Goal: Task Accomplishment & Management: Manage account settings

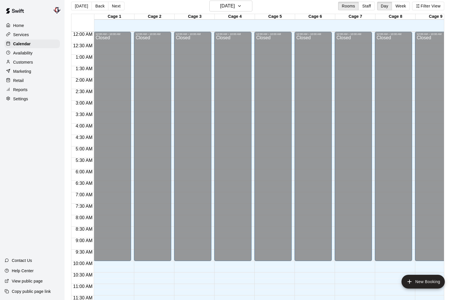
scroll to position [282, 0]
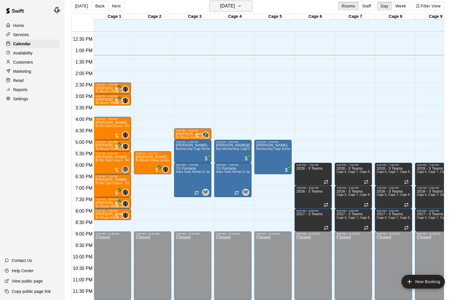
click at [220, 7] on h6 "[DATE]" at bounding box center [227, 6] width 15 height 8
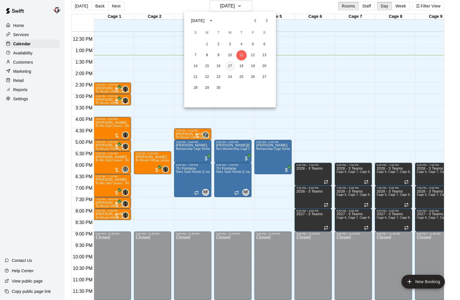
click at [229, 64] on button "17" at bounding box center [230, 66] width 10 height 10
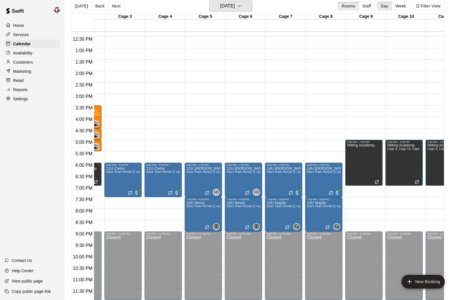
scroll to position [0, 0]
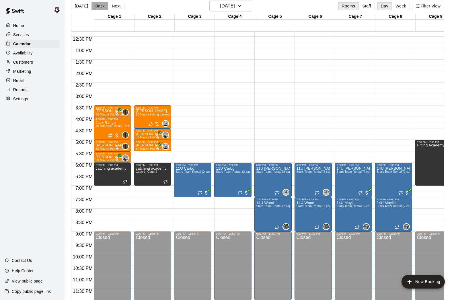
click at [96, 8] on button "Back" at bounding box center [100, 6] width 17 height 9
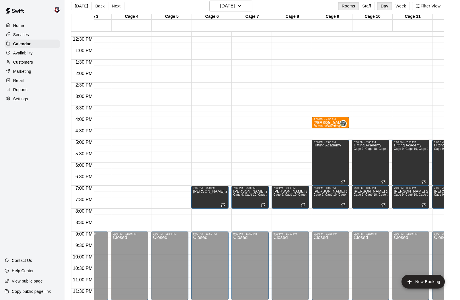
scroll to position [0, 92]
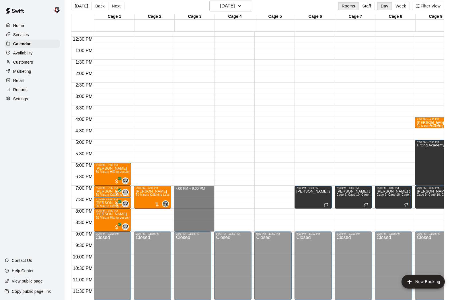
drag, startPoint x: 195, startPoint y: 187, endPoint x: 193, endPoint y: 228, distance: 41.7
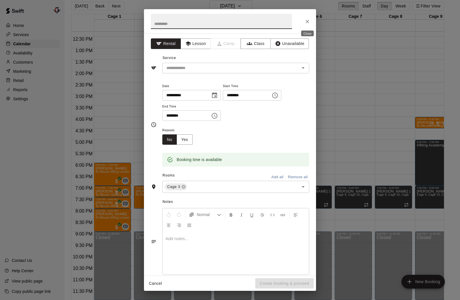
click at [308, 22] on icon "Close" at bounding box center [308, 22] width 6 height 6
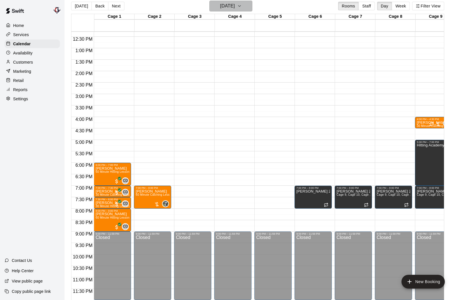
click at [225, 5] on h6 "[DATE]" at bounding box center [227, 6] width 15 height 8
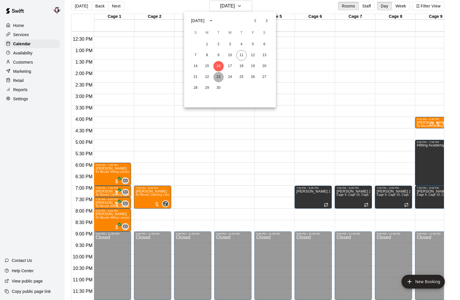
click at [218, 75] on button "23" at bounding box center [218, 77] width 10 height 10
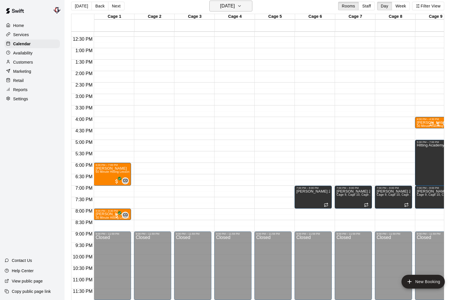
click at [225, 8] on h6 "[DATE]" at bounding box center [227, 6] width 15 height 8
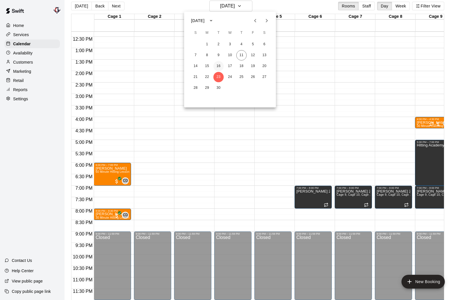
click at [220, 65] on button "16" at bounding box center [218, 66] width 10 height 10
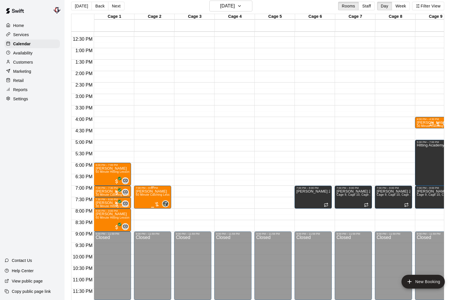
click at [145, 197] on span "60 Minute Catching Lesson" at bounding box center [154, 194] width 37 height 3
click at [144, 199] on icon "edit" at bounding box center [141, 199] width 7 height 7
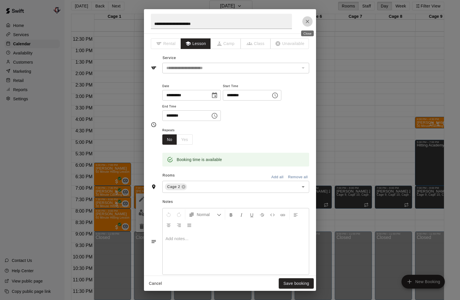
click at [309, 22] on icon "Close" at bounding box center [308, 22] width 6 height 6
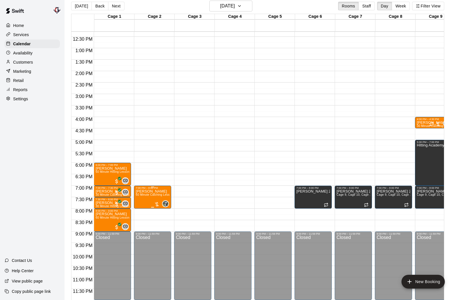
click at [144, 197] on icon "edit" at bounding box center [141, 195] width 7 height 7
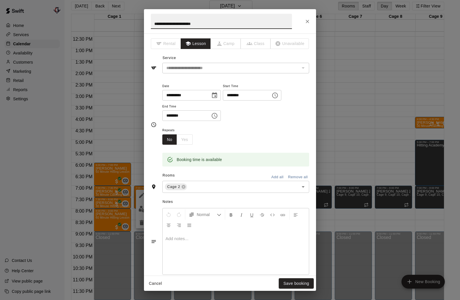
scroll to position [80, 0]
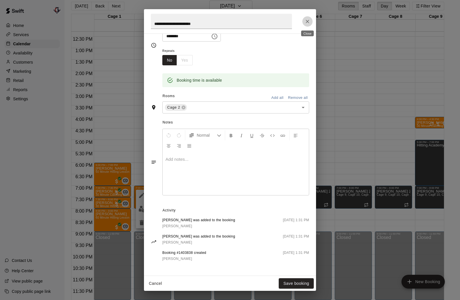
click at [308, 21] on icon "Close" at bounding box center [308, 22] width 6 height 6
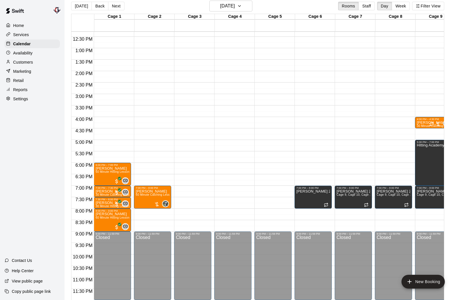
scroll to position [282, 0]
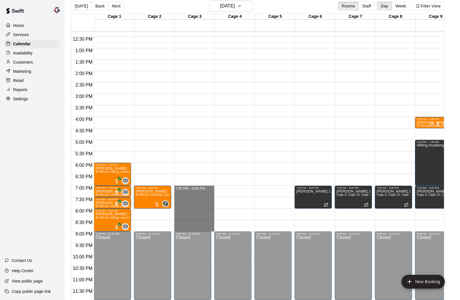
drag, startPoint x: 185, startPoint y: 187, endPoint x: 188, endPoint y: 229, distance: 42.0
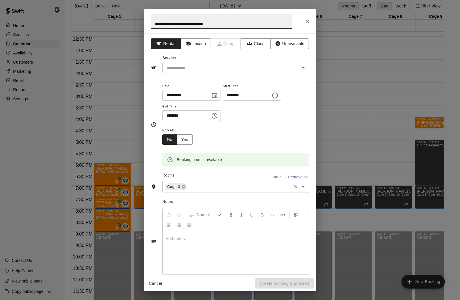
type input "**********"
click at [220, 189] on input "text" at bounding box center [239, 187] width 103 height 7
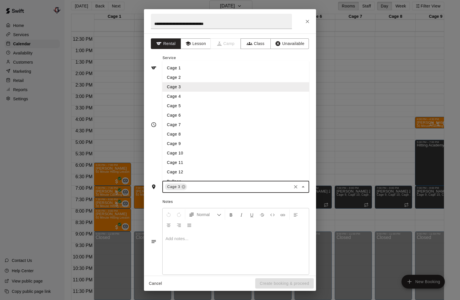
click at [194, 98] on li "Cage 4" at bounding box center [235, 96] width 147 height 9
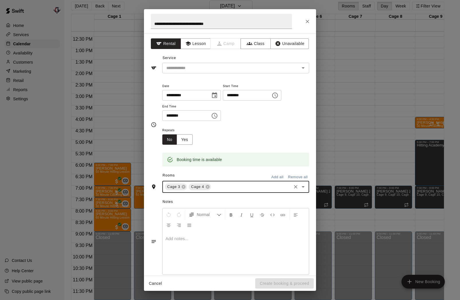
type input "*"
click at [204, 197] on li "Cage 5" at bounding box center [235, 199] width 147 height 9
click at [185, 137] on button "Yes" at bounding box center [185, 140] width 16 height 11
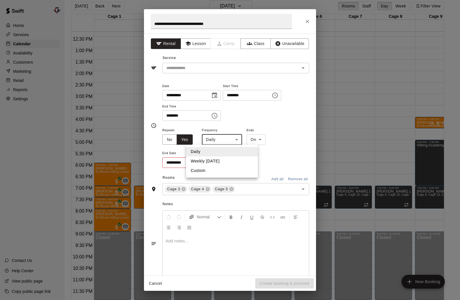
scroll to position [0, 0]
click at [227, 141] on body "Home Services Calendar Availability Customers Marketing Retail Reports Settings…" at bounding box center [230, 149] width 460 height 310
click at [211, 162] on li "Weekly [DATE]" at bounding box center [222, 161] width 72 height 9
type input "******"
click at [212, 162] on icon "Choose date" at bounding box center [213, 162] width 7 height 7
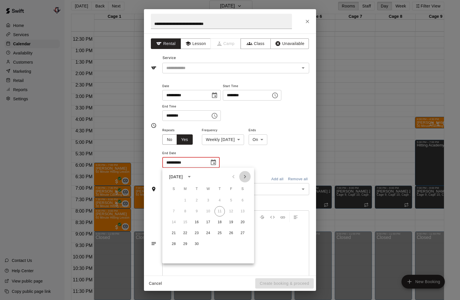
click at [248, 179] on icon "Next month" at bounding box center [245, 177] width 7 height 7
click at [198, 244] on button "28" at bounding box center [197, 244] width 10 height 10
type input "**********"
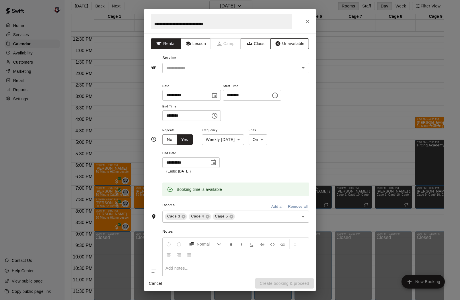
click at [292, 44] on button "Unavailable" at bounding box center [290, 43] width 38 height 11
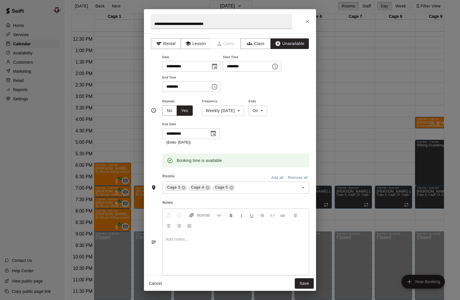
click at [304, 283] on button "Save" at bounding box center [304, 284] width 19 height 11
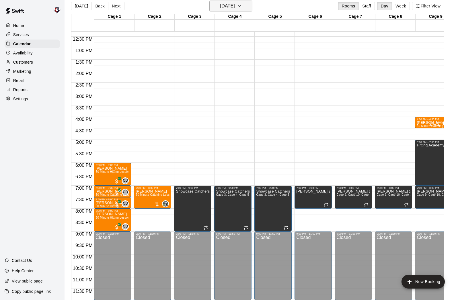
click at [220, 7] on h6 "[DATE]" at bounding box center [227, 6] width 15 height 8
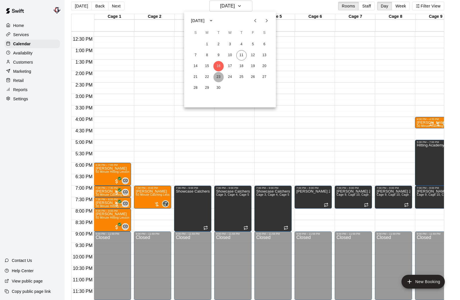
click at [219, 75] on button "23" at bounding box center [218, 77] width 10 height 10
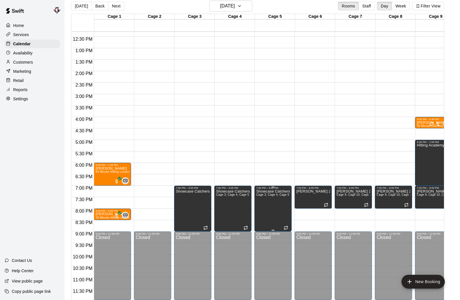
click at [263, 195] on icon "edit" at bounding box center [262, 195] width 5 height 5
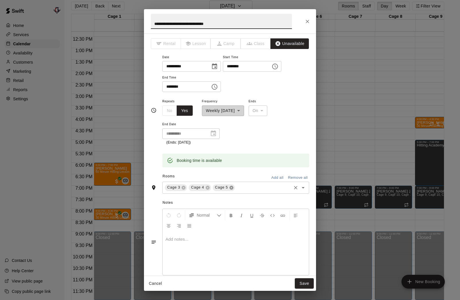
click at [232, 188] on icon at bounding box center [231, 188] width 5 height 5
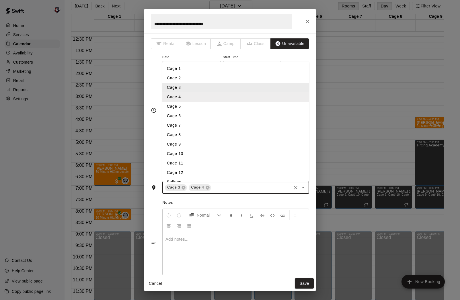
click at [230, 187] on input "text" at bounding box center [251, 187] width 79 height 7
click at [182, 78] on li "Cage 2" at bounding box center [235, 77] width 147 height 9
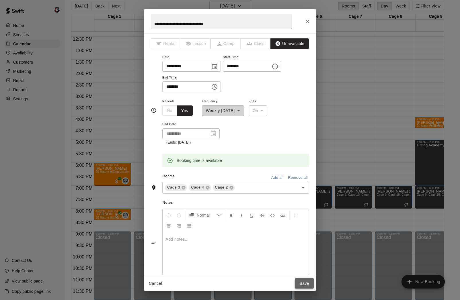
click at [305, 284] on button "Save" at bounding box center [304, 284] width 19 height 11
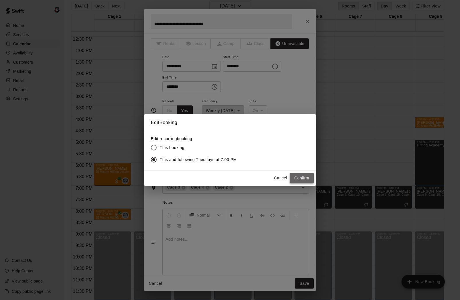
click at [302, 179] on button "Confirm" at bounding box center [302, 178] width 24 height 11
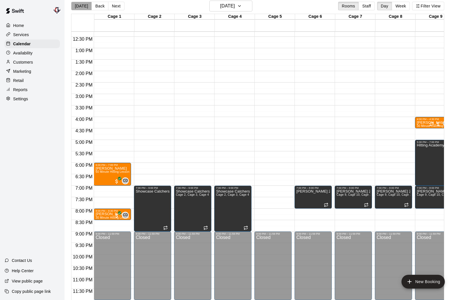
click at [81, 7] on button "[DATE]" at bounding box center [81, 6] width 21 height 9
